Goal: Task Accomplishment & Management: Use online tool/utility

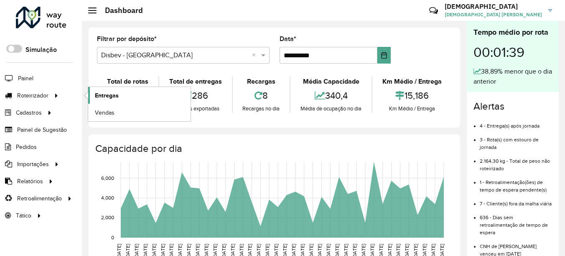
click at [107, 95] on span "Entregas" at bounding box center [107, 95] width 24 height 9
click at [113, 93] on span "Entregas" at bounding box center [107, 95] width 24 height 9
click at [107, 96] on span "Entregas" at bounding box center [107, 95] width 24 height 9
click at [116, 94] on span "Entregas" at bounding box center [107, 95] width 24 height 9
click at [117, 93] on span "Entregas" at bounding box center [107, 95] width 24 height 9
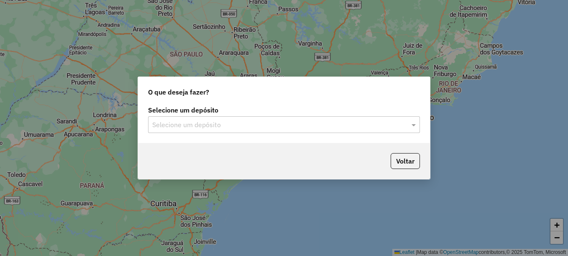
click at [180, 126] on input "text" at bounding box center [275, 125] width 247 height 10
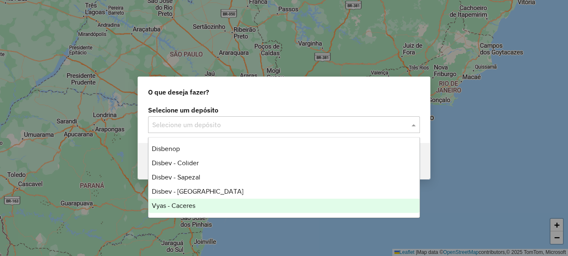
click at [189, 202] on span "Vyas - Caceres" at bounding box center [173, 205] width 43 height 7
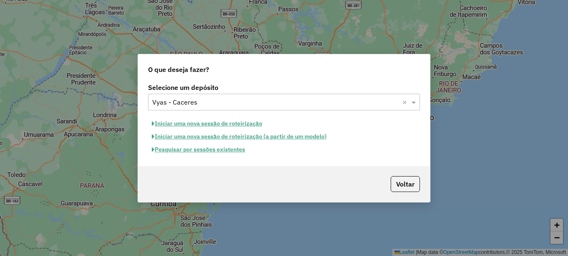
click at [223, 148] on button "Pesquisar por sessões existentes" at bounding box center [198, 149] width 101 height 13
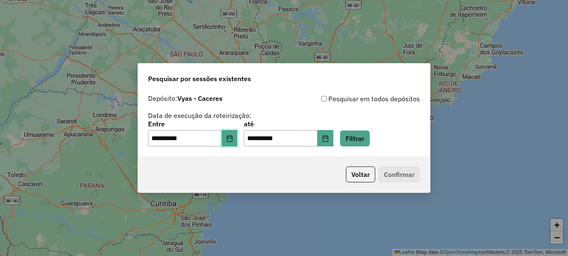
click at [231, 141] on button "Choose Date" at bounding box center [230, 138] width 16 height 17
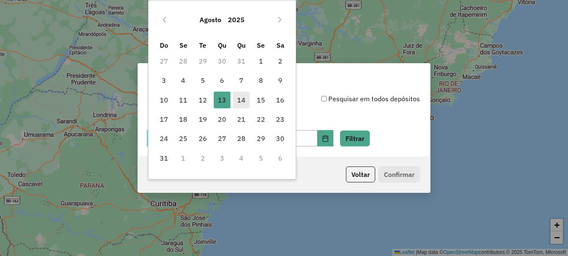
click at [239, 107] on span "14" at bounding box center [241, 100] width 17 height 17
type input "**********"
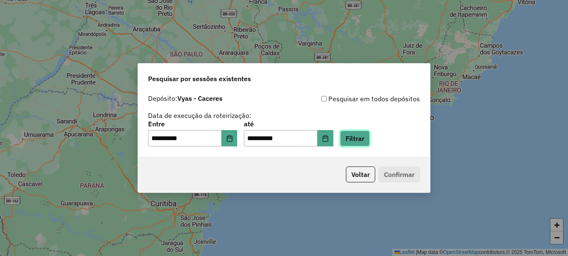
click at [366, 142] on button "Filtrar" at bounding box center [355, 138] width 30 height 16
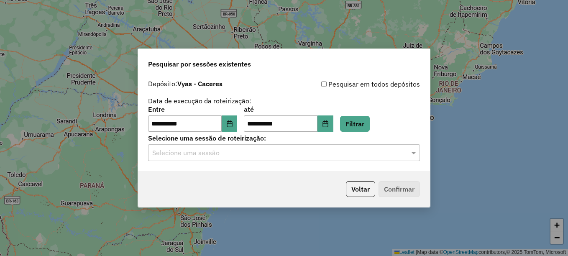
click at [263, 166] on hb-app "**********" at bounding box center [284, 128] width 568 height 256
click at [260, 157] on input "text" at bounding box center [275, 153] width 247 height 10
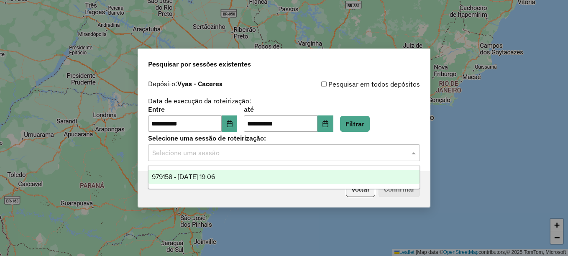
click at [234, 176] on div "979158 - 14/08/2025 19:06" at bounding box center [283, 177] width 271 height 14
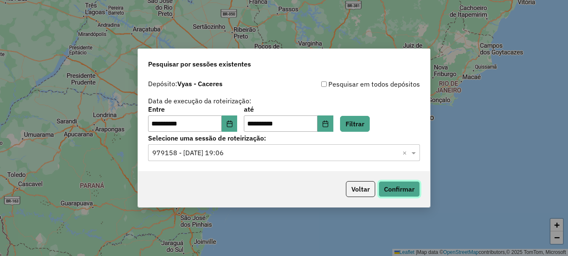
click at [394, 190] on button "Confirmar" at bounding box center [398, 189] width 41 height 16
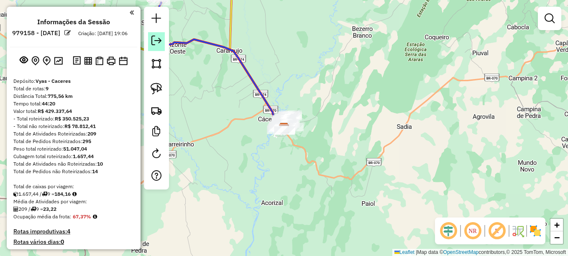
click at [153, 41] on em at bounding box center [156, 41] width 10 height 10
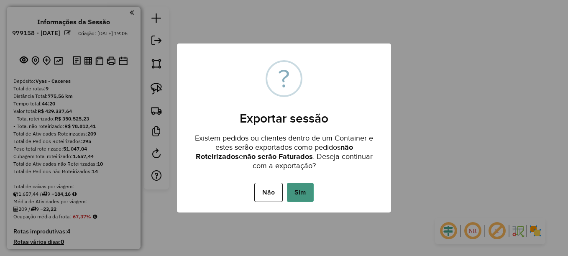
click at [311, 195] on button "Sim" at bounding box center [300, 192] width 27 height 19
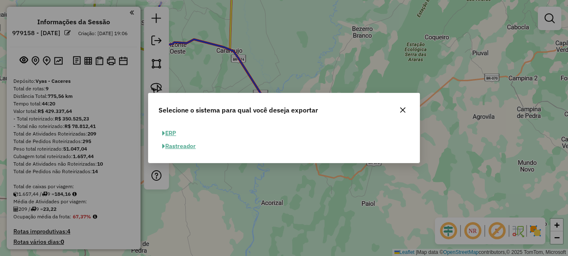
click at [168, 130] on button "ERP" at bounding box center [168, 133] width 21 height 13
select select "**"
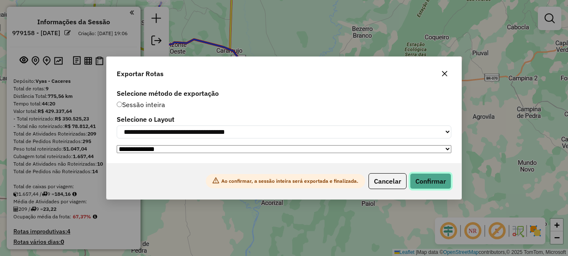
click at [442, 184] on button "Confirmar" at bounding box center [430, 181] width 41 height 16
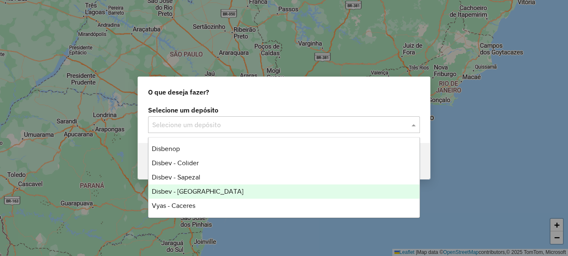
click at [207, 187] on div "Disbev - [GEOGRAPHIC_DATA]" at bounding box center [283, 191] width 271 height 14
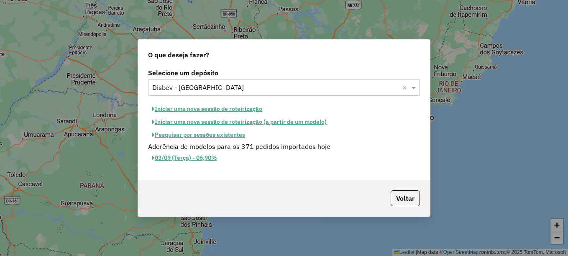
click at [225, 135] on button "Pesquisar por sessões existentes" at bounding box center [198, 134] width 101 height 13
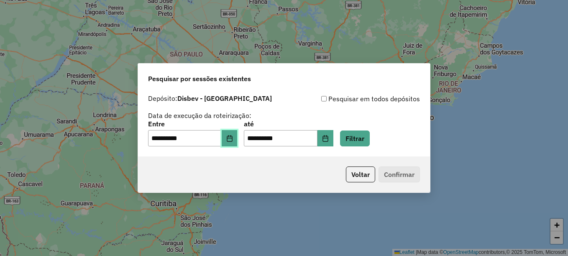
click at [233, 136] on icon "Choose Date" at bounding box center [229, 138] width 7 height 7
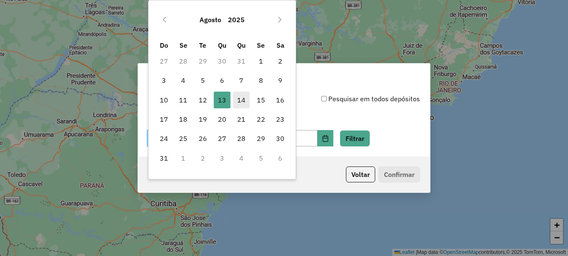
click at [244, 105] on span "14" at bounding box center [241, 100] width 17 height 17
type input "**********"
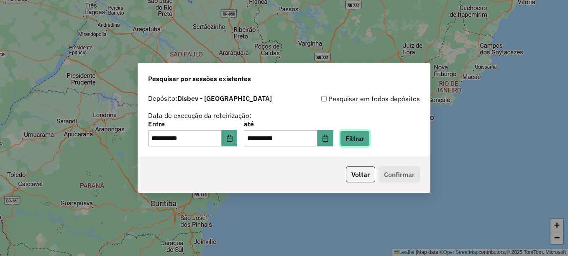
click at [364, 135] on button "Filtrar" at bounding box center [355, 138] width 30 height 16
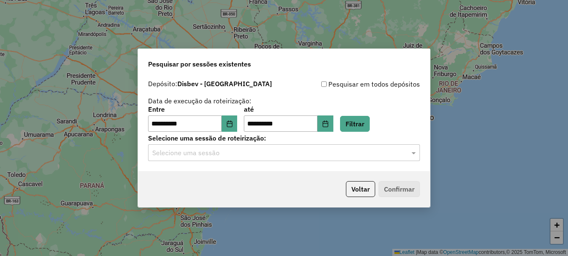
click at [256, 151] on input "text" at bounding box center [275, 153] width 247 height 10
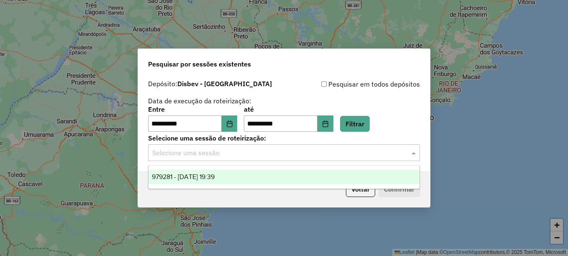
click at [216, 173] on div "979281 - [DATE] 19:39" at bounding box center [283, 177] width 271 height 14
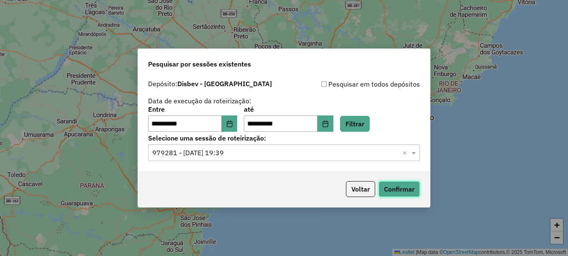
click at [401, 189] on button "Confirmar" at bounding box center [398, 189] width 41 height 16
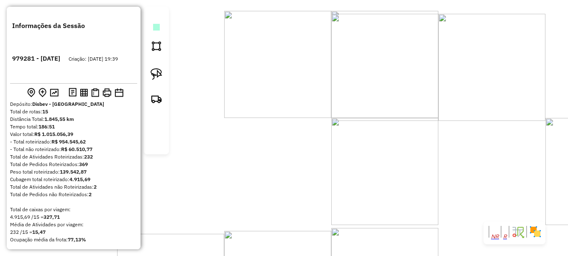
click at [153, 31] on link at bounding box center [156, 27] width 7 height 7
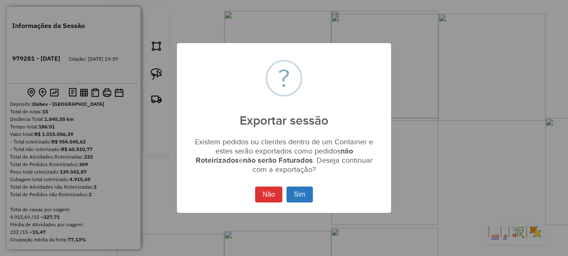
click at [301, 191] on button "Sim" at bounding box center [299, 195] width 26 height 16
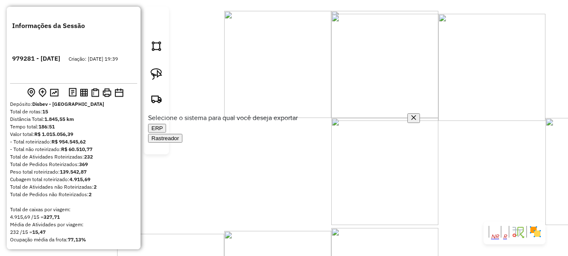
click at [165, 132] on button "ERP" at bounding box center [157, 128] width 18 height 9
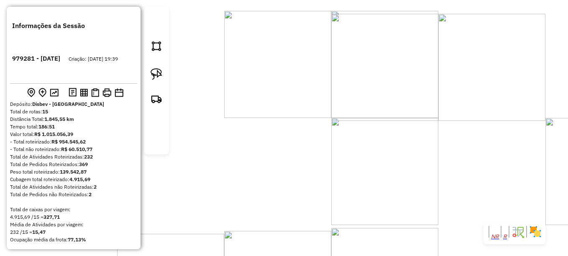
select select "**"
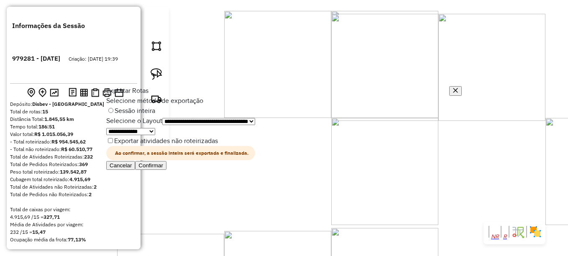
click at [166, 170] on button "Confirmar" at bounding box center [150, 165] width 31 height 9
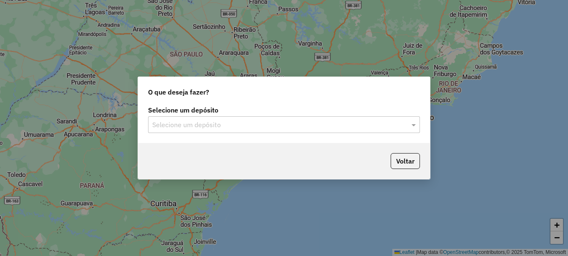
click at [190, 123] on input "text" at bounding box center [275, 125] width 247 height 10
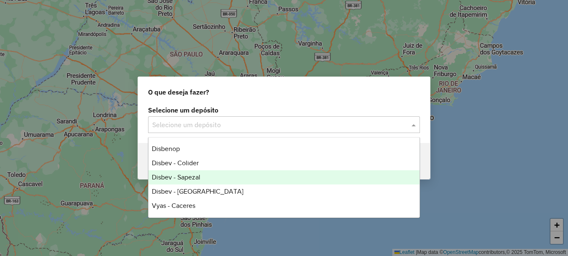
click at [196, 176] on span "Disbev - Sapezal" at bounding box center [176, 177] width 49 height 7
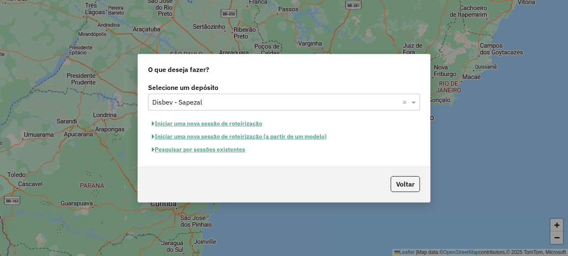
click at [225, 154] on button "Pesquisar por sessões existentes" at bounding box center [198, 149] width 101 height 13
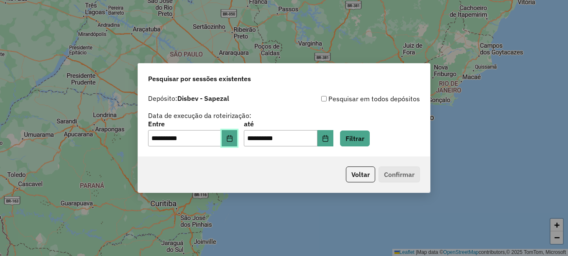
click at [228, 140] on button "Choose Date" at bounding box center [230, 138] width 16 height 17
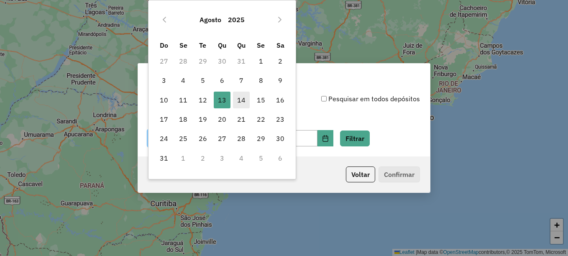
click at [240, 102] on span "14" at bounding box center [241, 100] width 17 height 17
type input "**********"
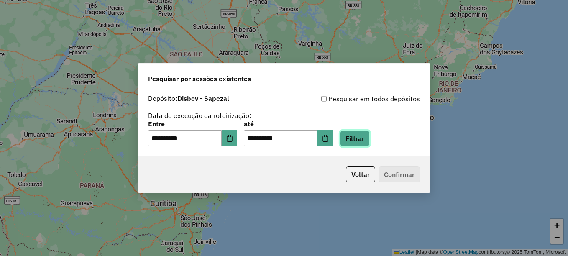
click at [363, 138] on button "Filtrar" at bounding box center [355, 138] width 30 height 16
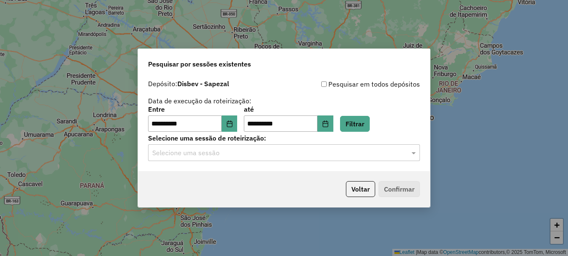
click at [233, 151] on hb-app "**********" at bounding box center [284, 128] width 568 height 256
click at [229, 156] on input "text" at bounding box center [275, 153] width 247 height 10
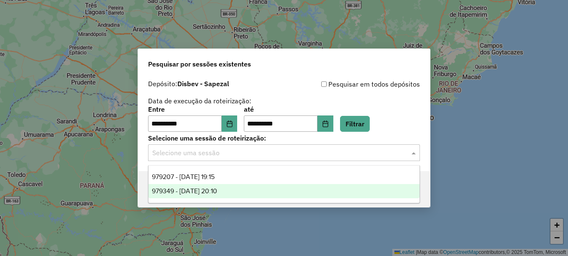
click at [195, 190] on span "979349 - 14/08/2025 20:10" at bounding box center [184, 190] width 65 height 7
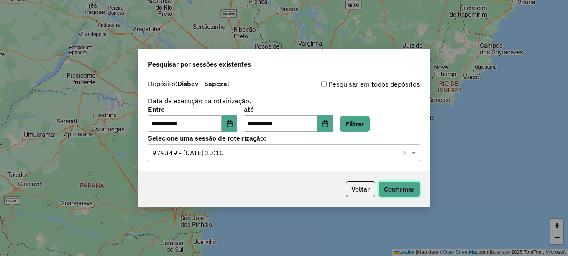
click at [396, 189] on button "Confirmar" at bounding box center [398, 189] width 41 height 16
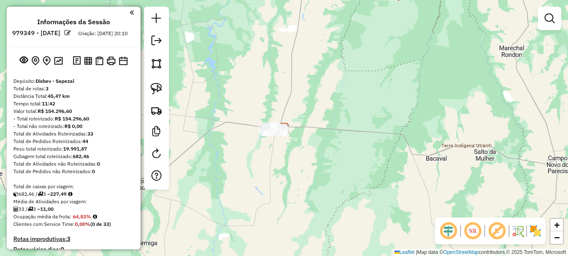
click at [157, 38] on em at bounding box center [156, 41] width 10 height 10
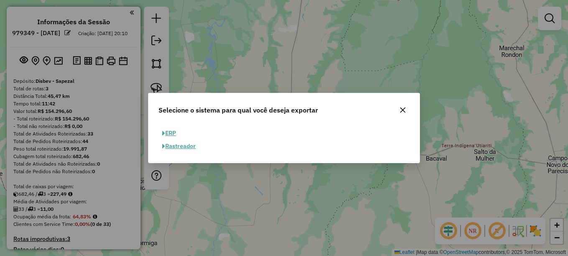
click at [166, 132] on button "ERP" at bounding box center [168, 133] width 21 height 13
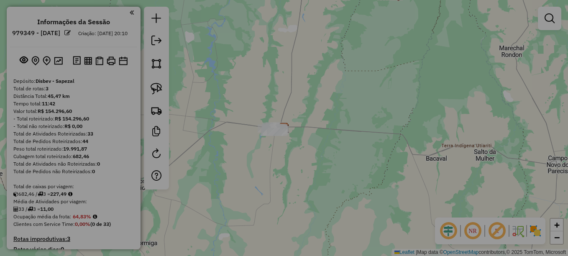
select select "**"
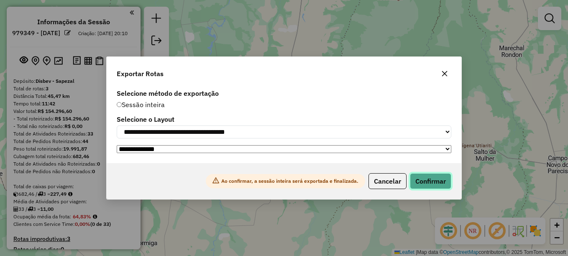
click at [430, 187] on button "Confirmar" at bounding box center [430, 181] width 41 height 16
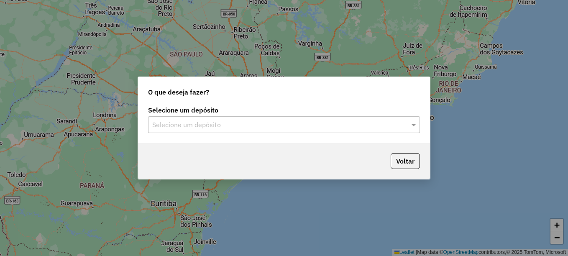
click at [241, 125] on input "text" at bounding box center [275, 125] width 247 height 10
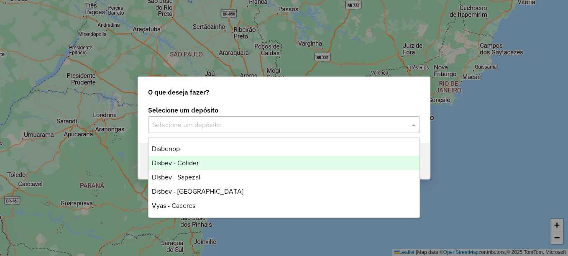
click at [200, 161] on div "Disbev - Colider" at bounding box center [283, 163] width 271 height 14
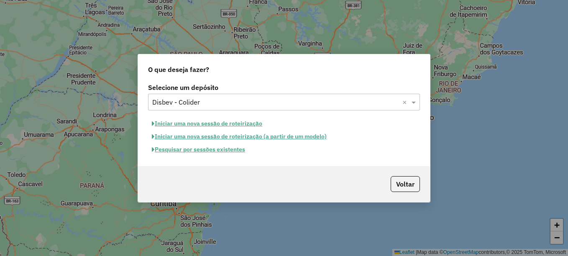
click at [230, 151] on button "Pesquisar por sessões existentes" at bounding box center [198, 149] width 101 height 13
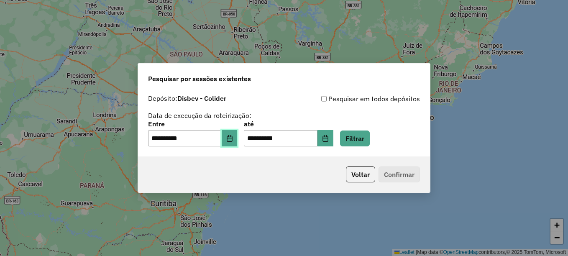
click at [232, 138] on icon "Choose Date" at bounding box center [229, 138] width 5 height 7
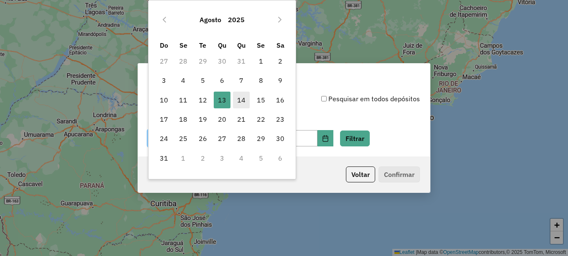
click at [241, 104] on span "14" at bounding box center [241, 100] width 17 height 17
type input "**********"
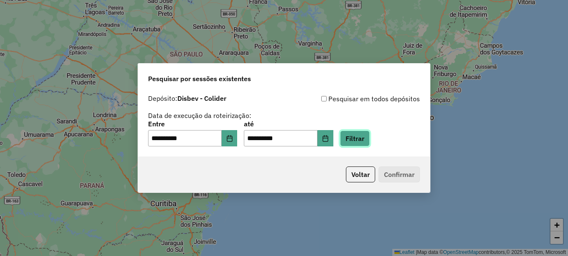
click at [370, 137] on button "Filtrar" at bounding box center [355, 138] width 30 height 16
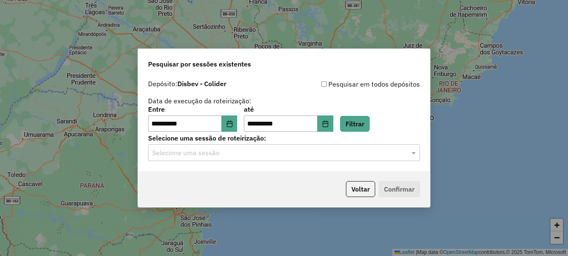
click at [272, 148] on hb-app "**********" at bounding box center [284, 128] width 568 height 256
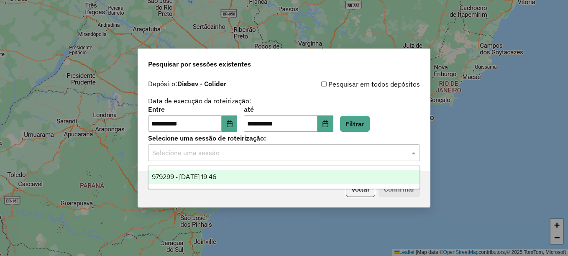
drag, startPoint x: 261, startPoint y: 156, endPoint x: 258, endPoint y: 158, distance: 4.5
click at [260, 158] on input "text" at bounding box center [275, 153] width 247 height 10
click at [216, 175] on span "979299 - 14/08/2025 19:46" at bounding box center [184, 176] width 64 height 7
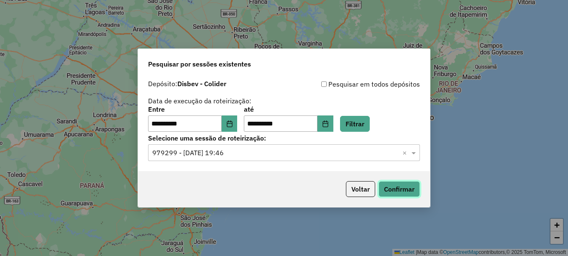
click at [416, 189] on button "Confirmar" at bounding box center [398, 189] width 41 height 16
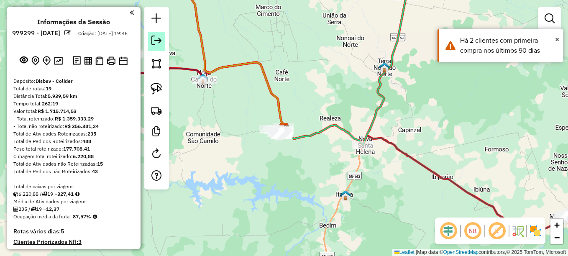
click at [155, 42] on em at bounding box center [156, 41] width 10 height 10
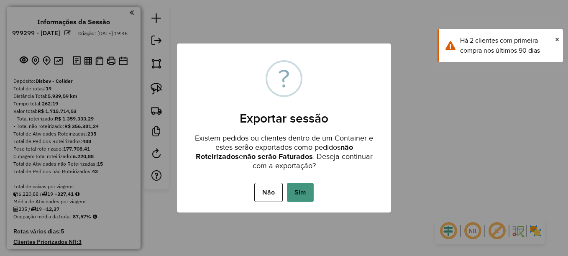
click at [311, 195] on button "Sim" at bounding box center [300, 192] width 27 height 19
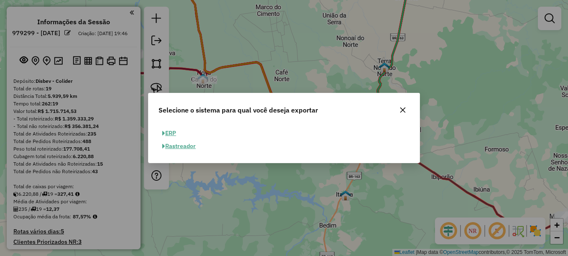
click at [169, 130] on button "ERP" at bounding box center [168, 133] width 21 height 13
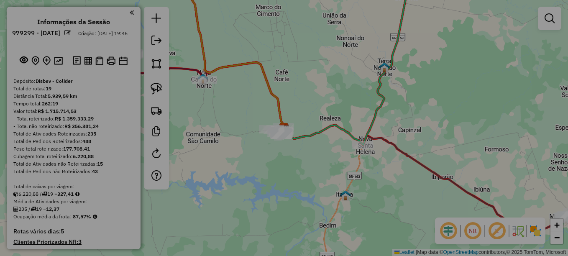
select select "**"
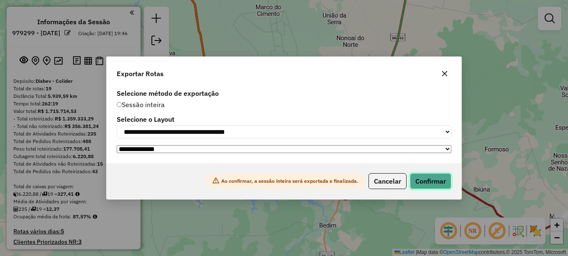
click at [434, 183] on button "Confirmar" at bounding box center [430, 181] width 41 height 16
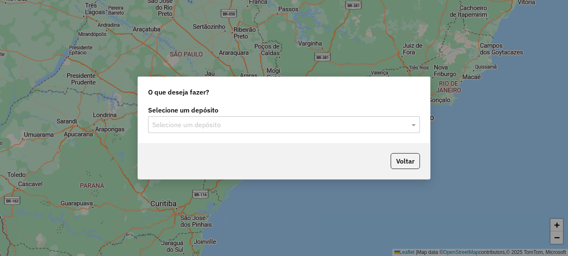
click at [203, 124] on input "text" at bounding box center [275, 125] width 247 height 10
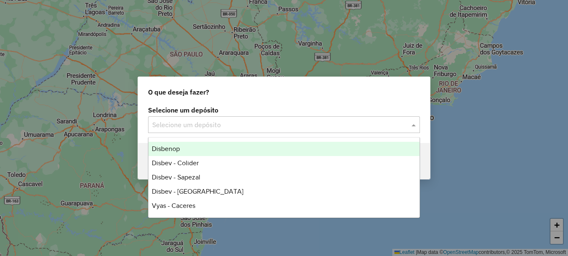
click at [207, 150] on div "Disbenop" at bounding box center [283, 149] width 271 height 14
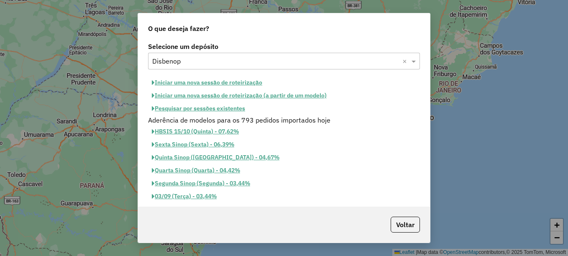
click at [224, 107] on button "Pesquisar por sessões existentes" at bounding box center [198, 108] width 101 height 13
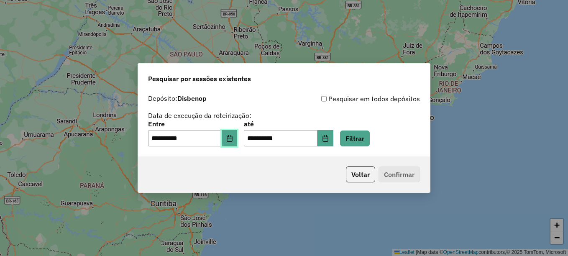
click at [233, 136] on icon "Choose Date" at bounding box center [229, 138] width 7 height 7
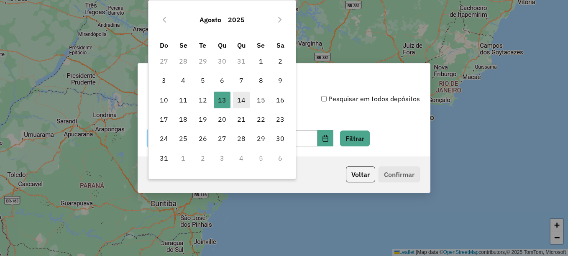
click at [238, 102] on span "14" at bounding box center [241, 100] width 17 height 17
type input "**********"
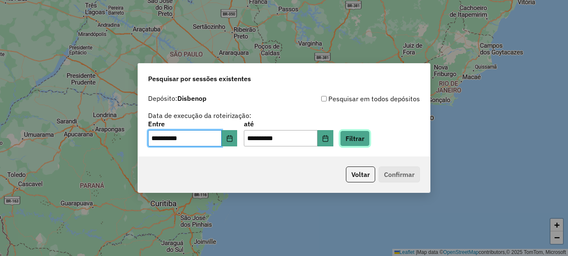
click at [368, 144] on button "Filtrar" at bounding box center [355, 138] width 30 height 16
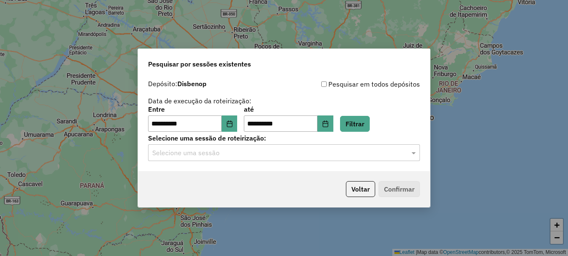
click at [290, 156] on input "text" at bounding box center [275, 153] width 247 height 10
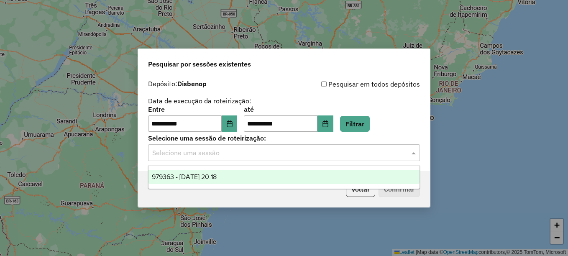
click at [257, 177] on div "979363 - [DATE] 20:18" at bounding box center [283, 177] width 271 height 14
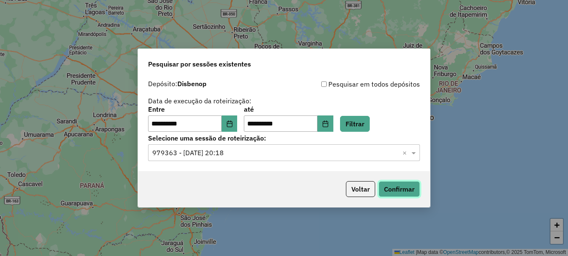
click at [394, 188] on button "Confirmar" at bounding box center [398, 189] width 41 height 16
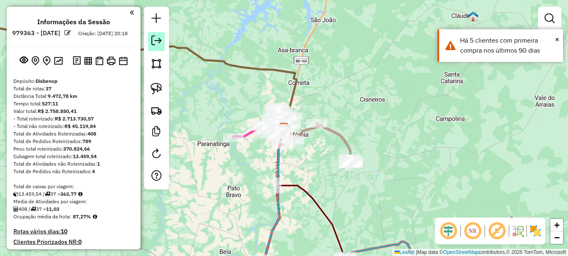
click at [156, 43] on em at bounding box center [156, 41] width 10 height 10
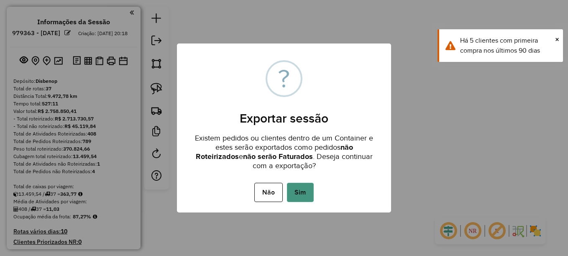
click at [306, 192] on button "Sim" at bounding box center [300, 192] width 27 height 19
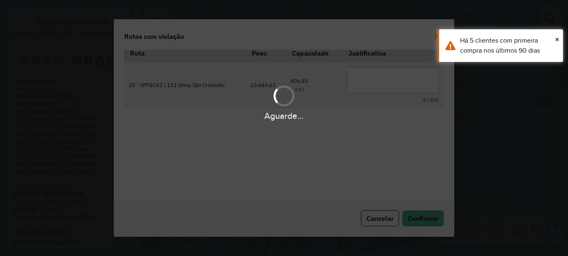
scroll to position [26, 0]
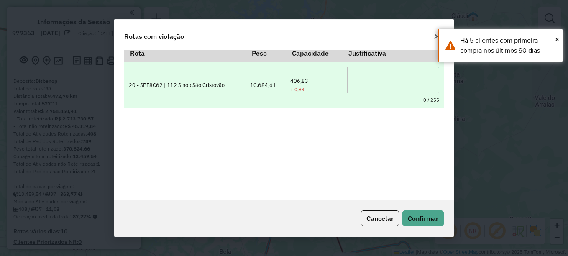
click at [383, 85] on textarea at bounding box center [393, 79] width 92 height 27
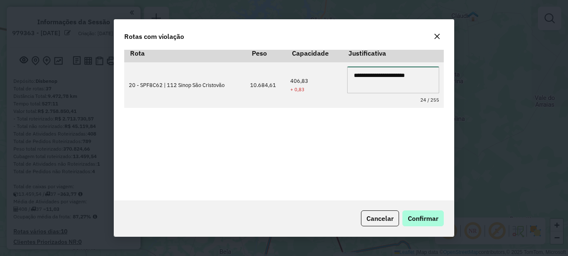
type textarea "**********"
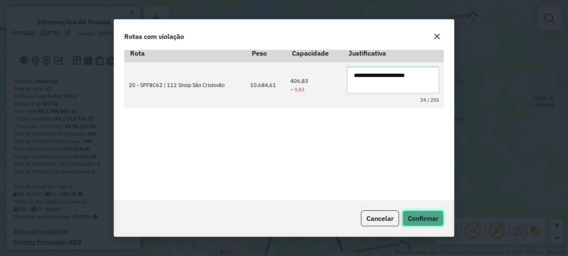
click at [418, 225] on button "Confirmar" at bounding box center [422, 218] width 41 height 16
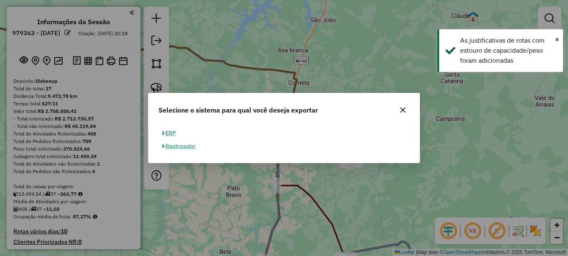
click at [171, 132] on button "ERP" at bounding box center [168, 133] width 21 height 13
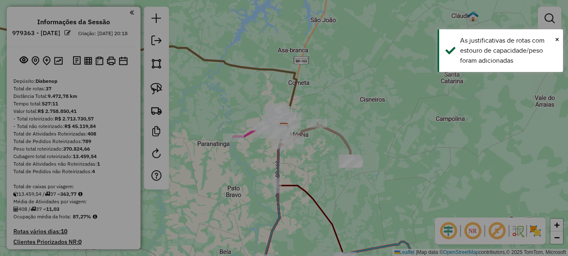
select select "**"
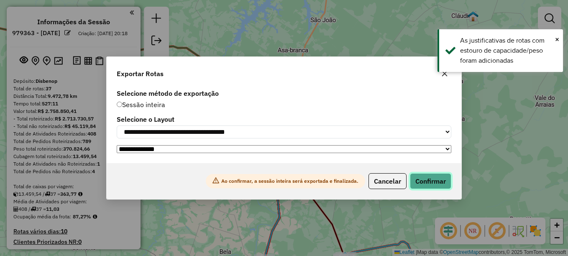
click at [432, 183] on button "Confirmar" at bounding box center [430, 181] width 41 height 16
